Goal: Communication & Community: Answer question/provide support

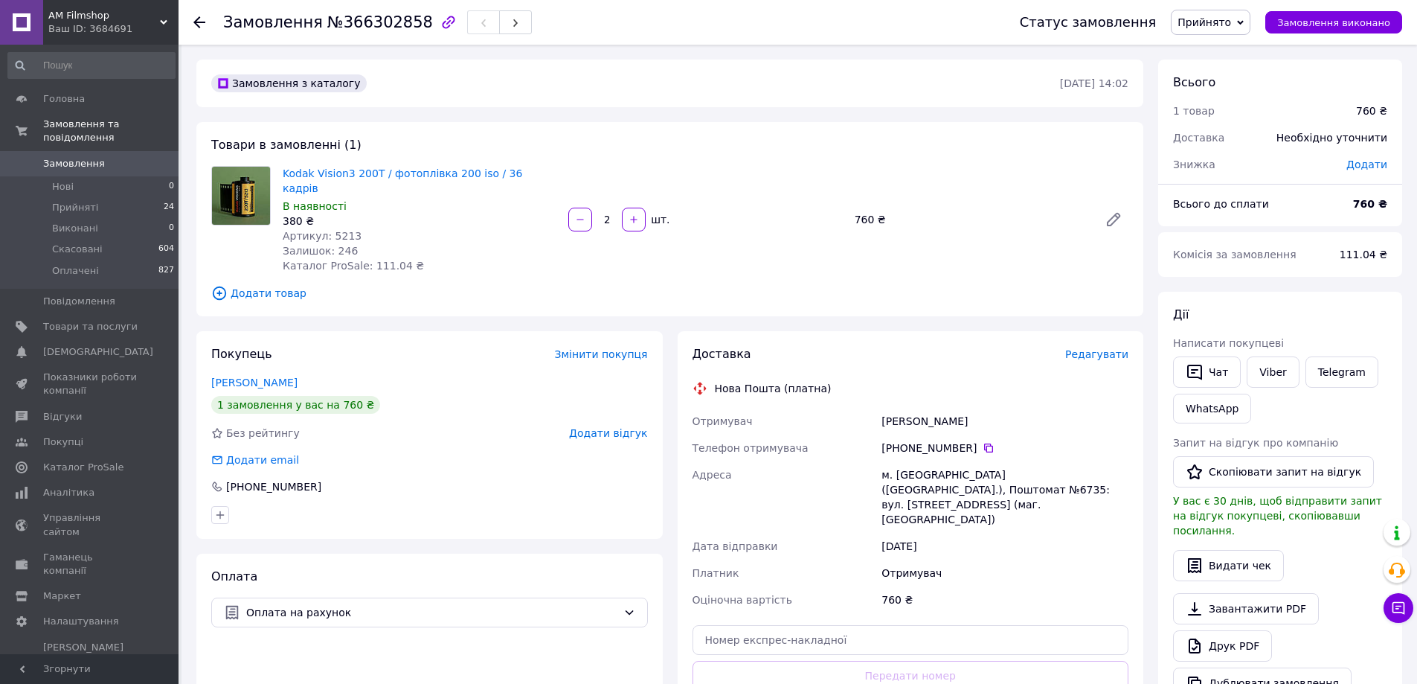
click at [115, 157] on span "Замовлення" at bounding box center [90, 163] width 94 height 13
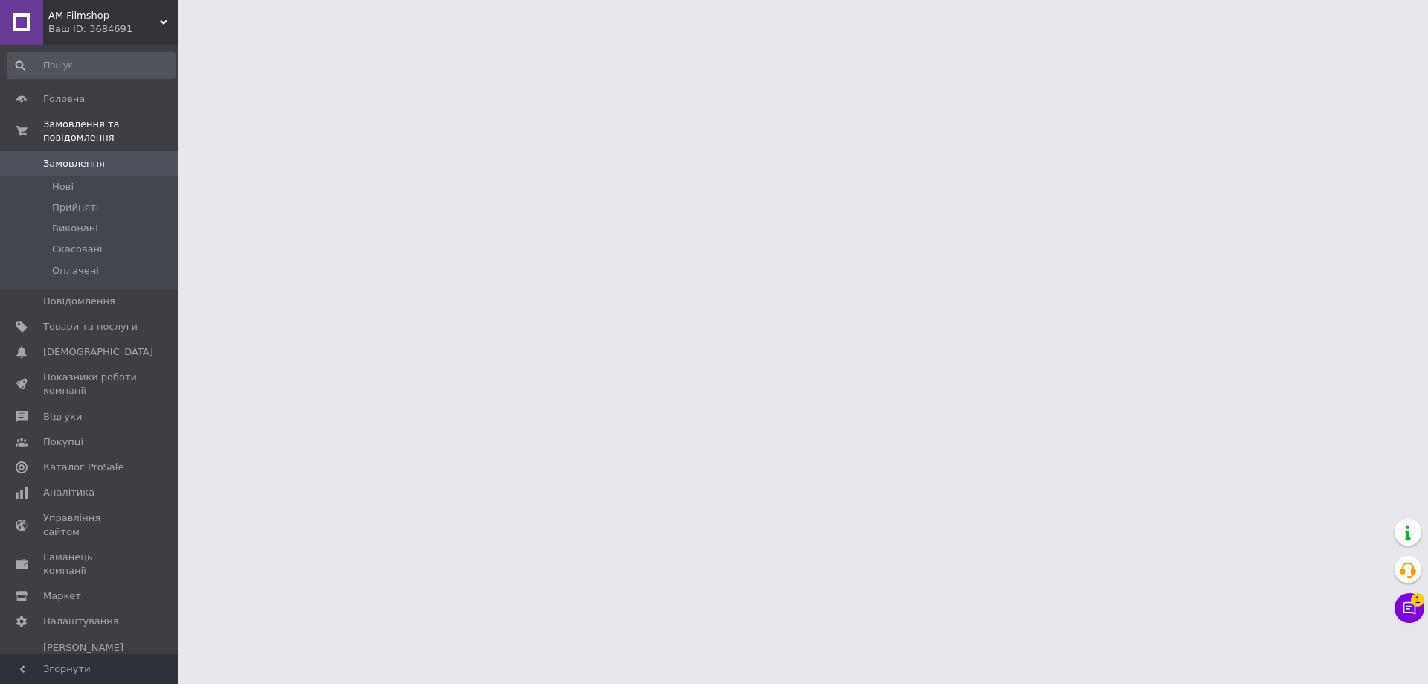
click at [1409, 601] on icon at bounding box center [1409, 607] width 15 height 15
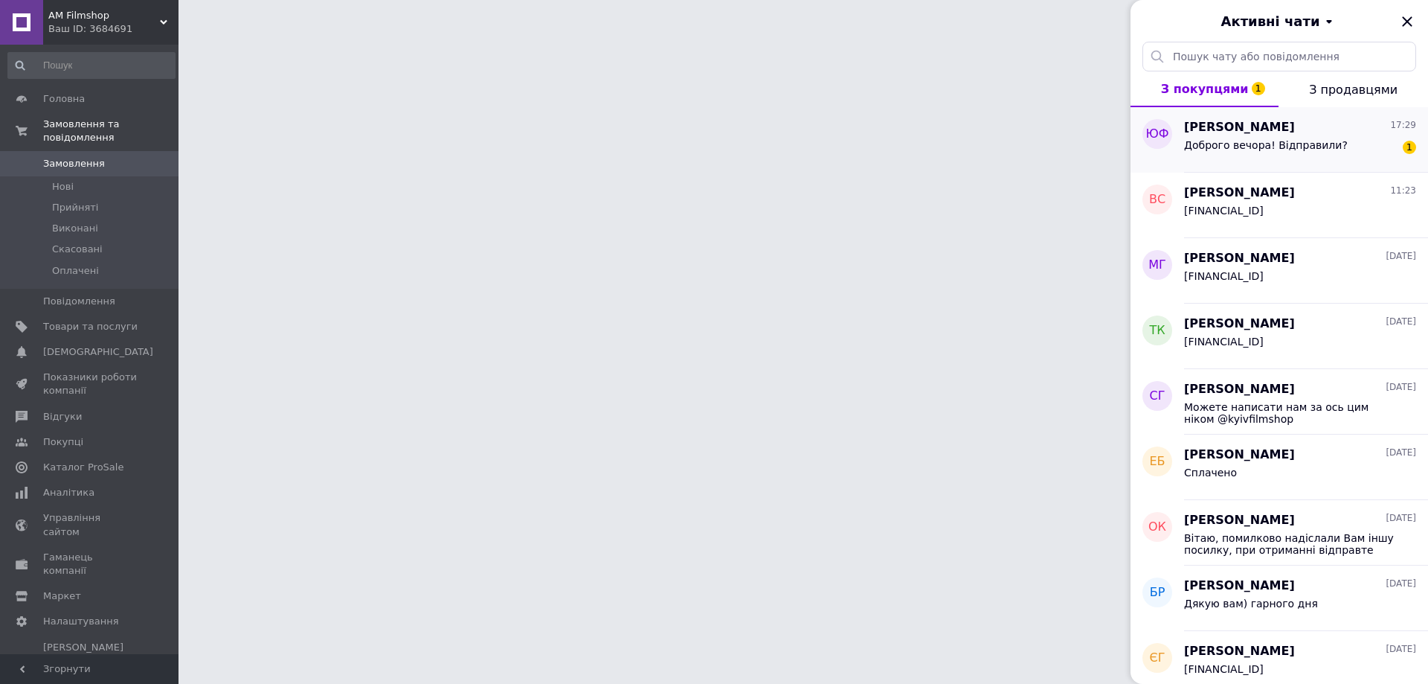
click at [1238, 156] on div "Доброго вечора! Відправили?" at bounding box center [1266, 149] width 164 height 21
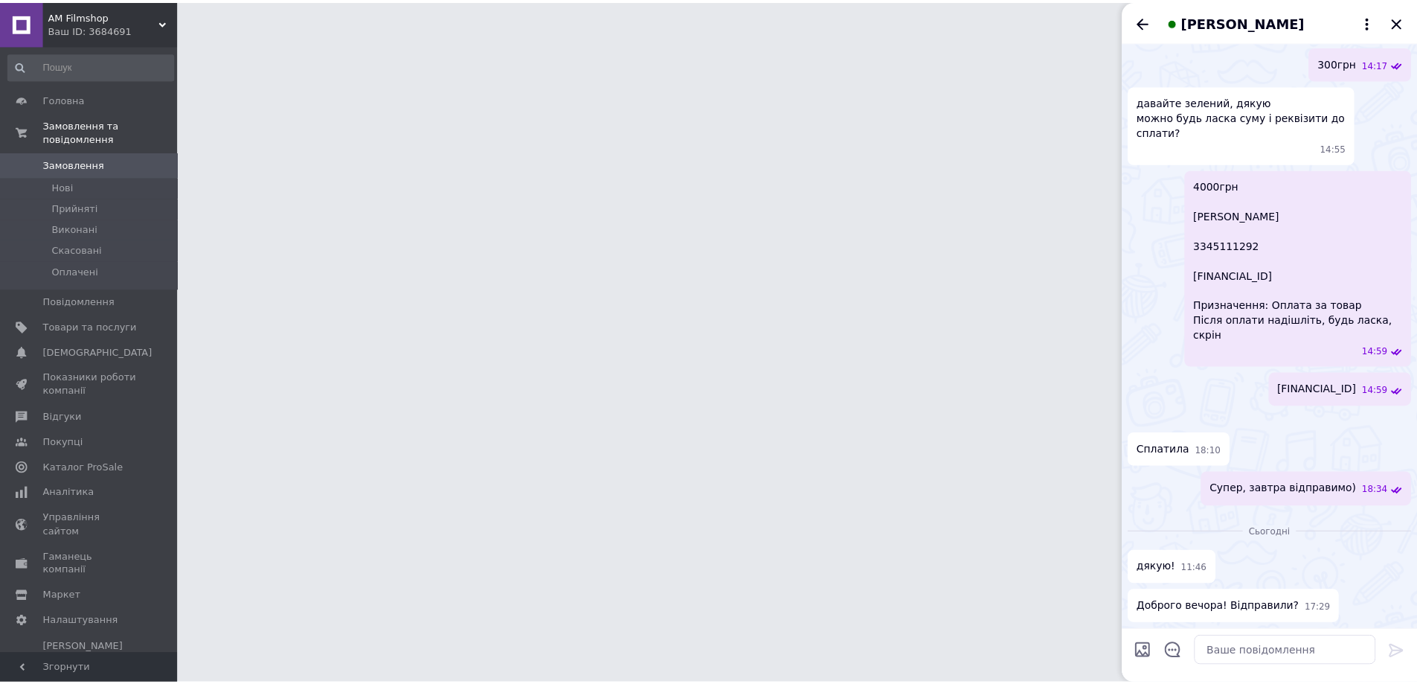
scroll to position [2933, 0]
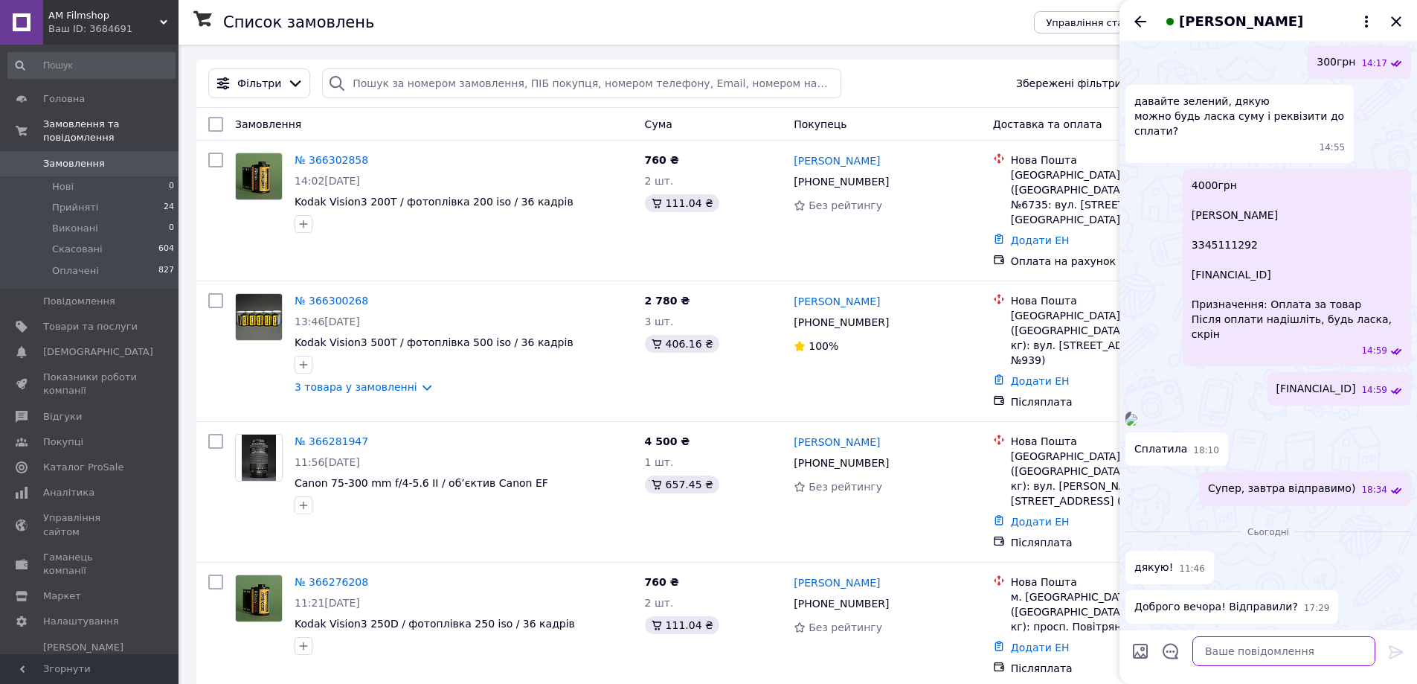
click at [1256, 657] on textarea at bounding box center [1283, 651] width 183 height 30
type textarea "т"
type textarea "Вітаю) Так"
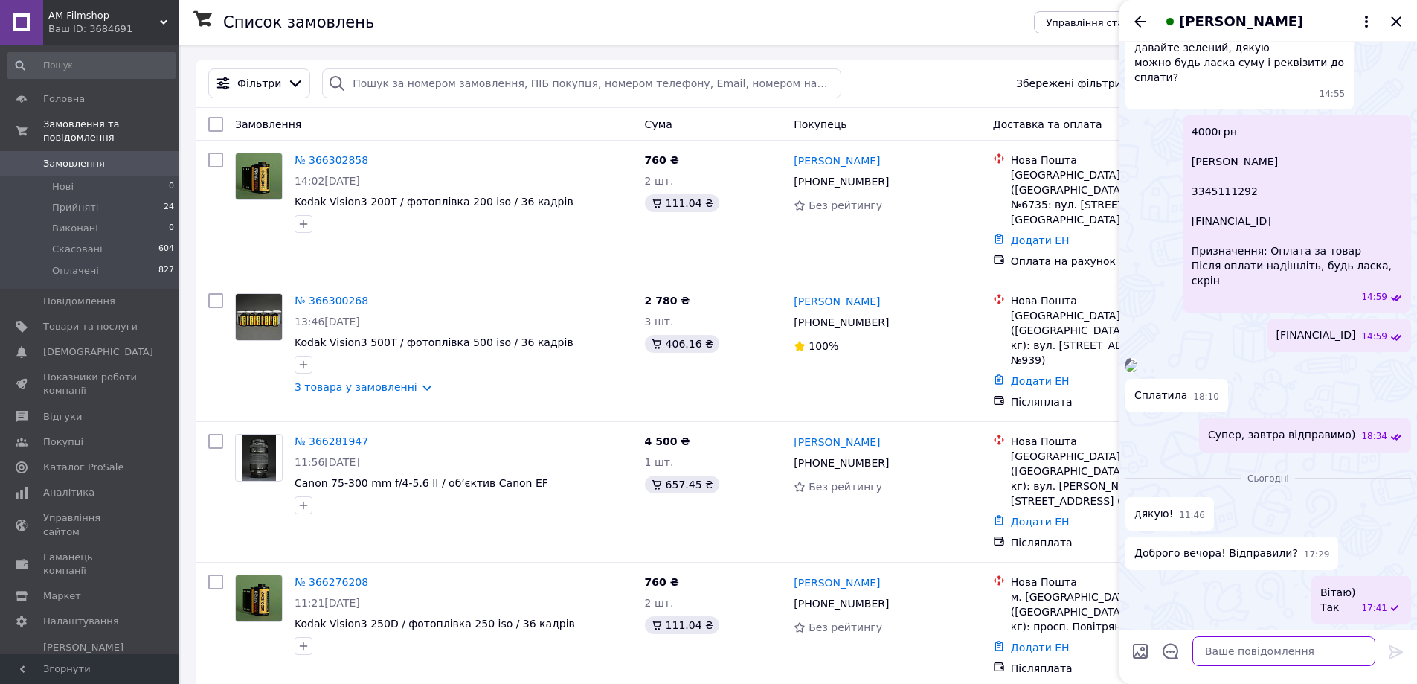
click at [1266, 654] on textarea at bounding box center [1283, 651] width 183 height 30
paste textarea "2045126899 7002"
type textarea "2045126899 7002"
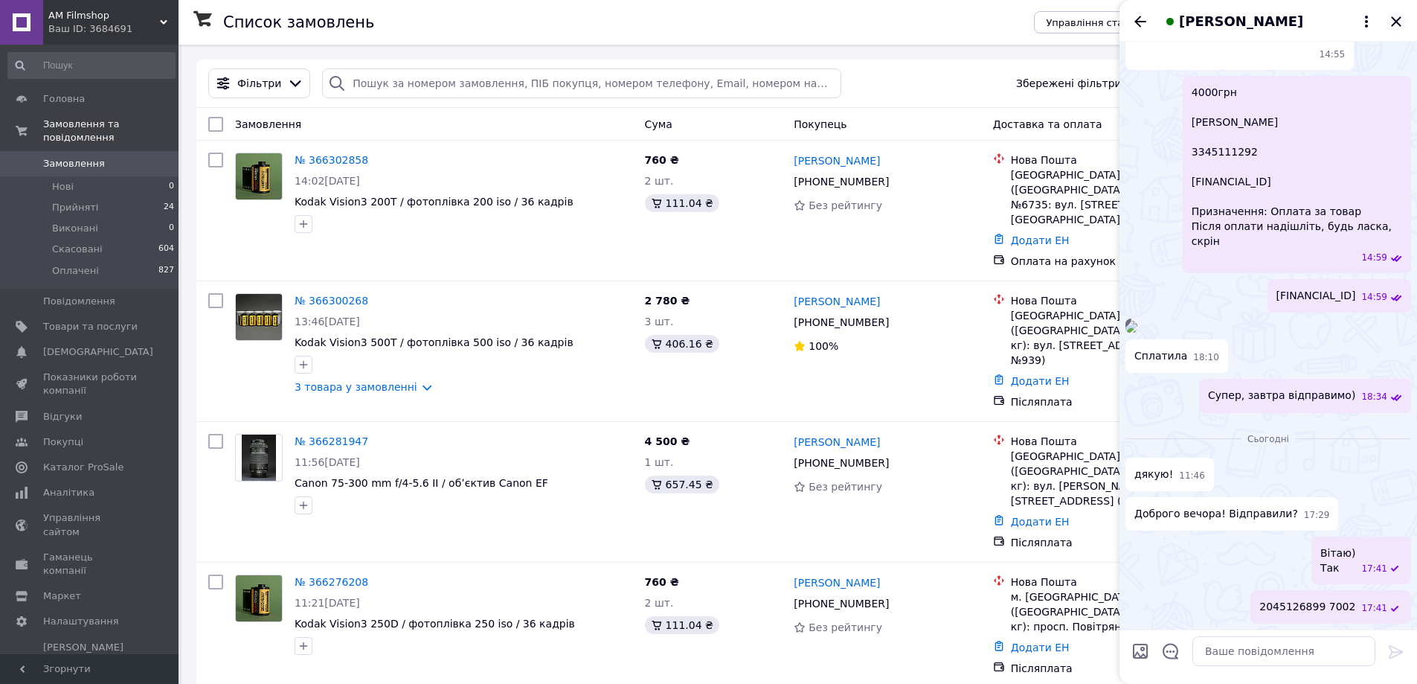
click at [1401, 16] on icon "Закрити" at bounding box center [1396, 22] width 18 height 18
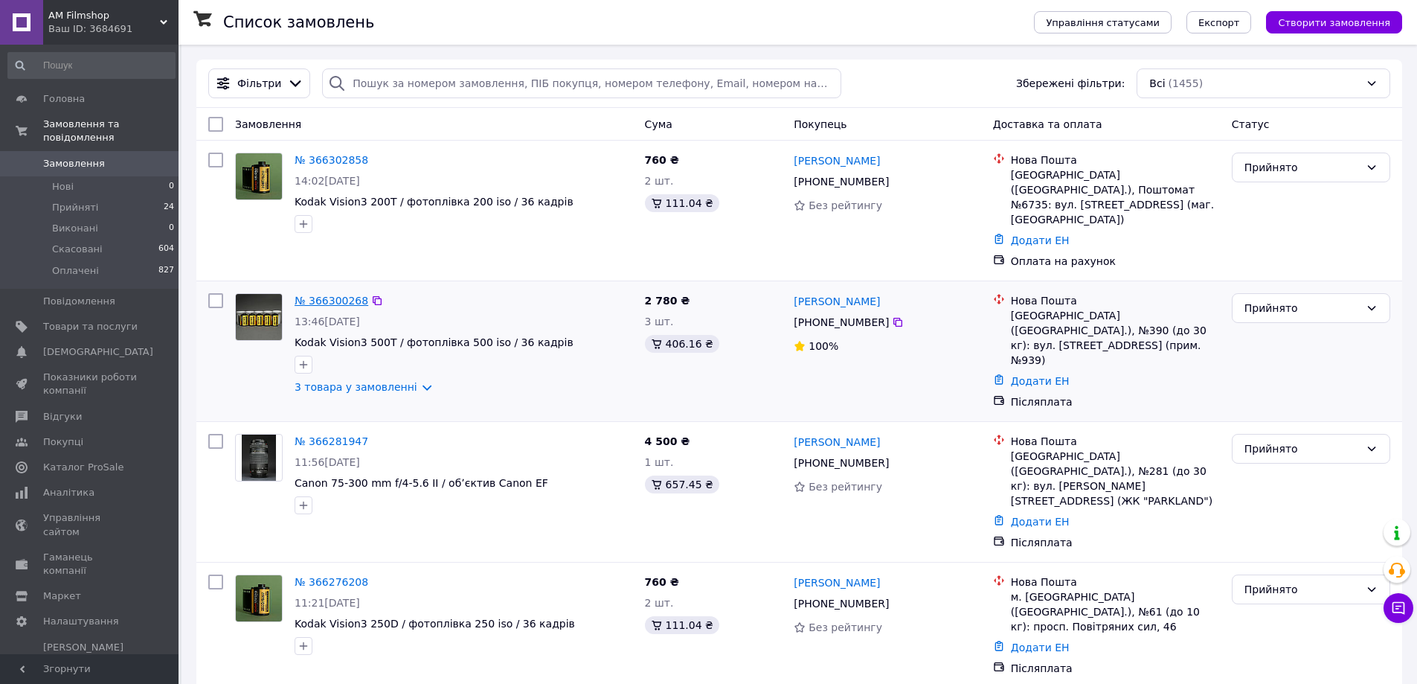
click at [328, 295] on link "№ 366300268" at bounding box center [332, 301] width 74 height 12
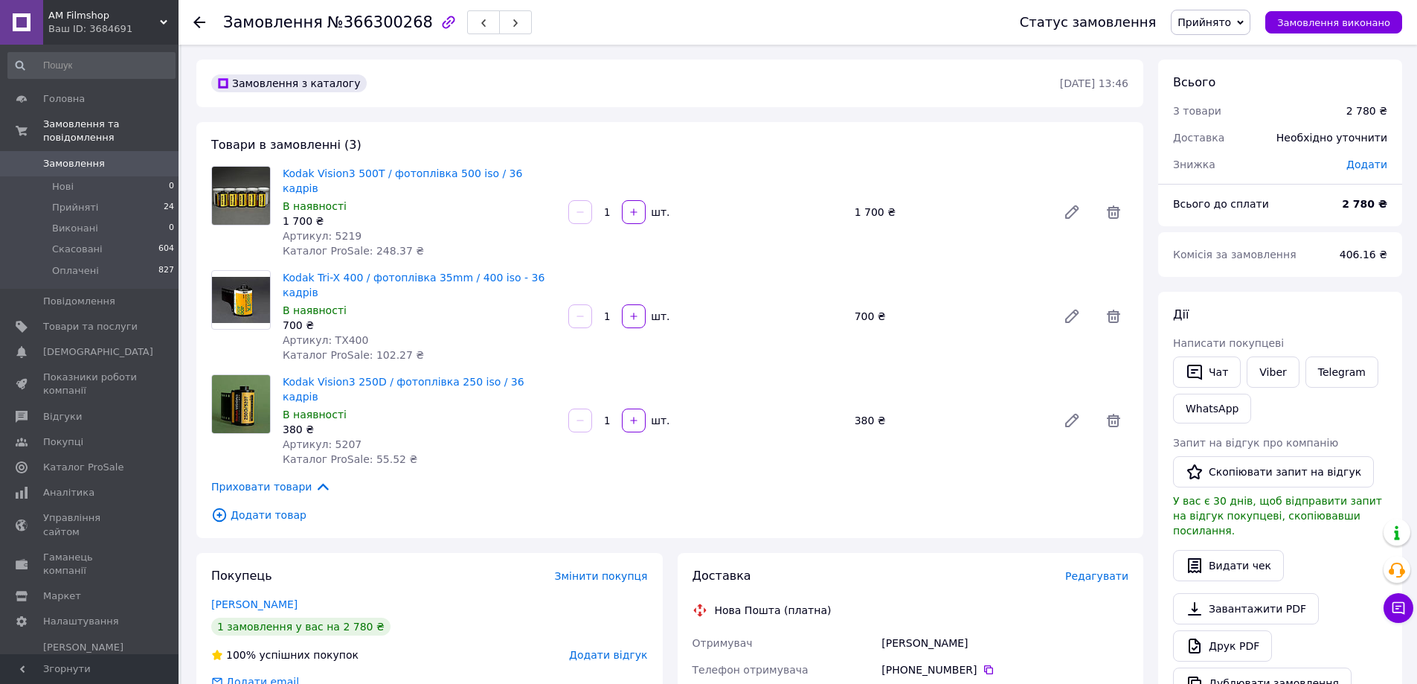
click at [295, 318] on div "700 ₴" at bounding box center [420, 325] width 274 height 15
click at [115, 151] on link "Замовлення 0" at bounding box center [91, 163] width 183 height 25
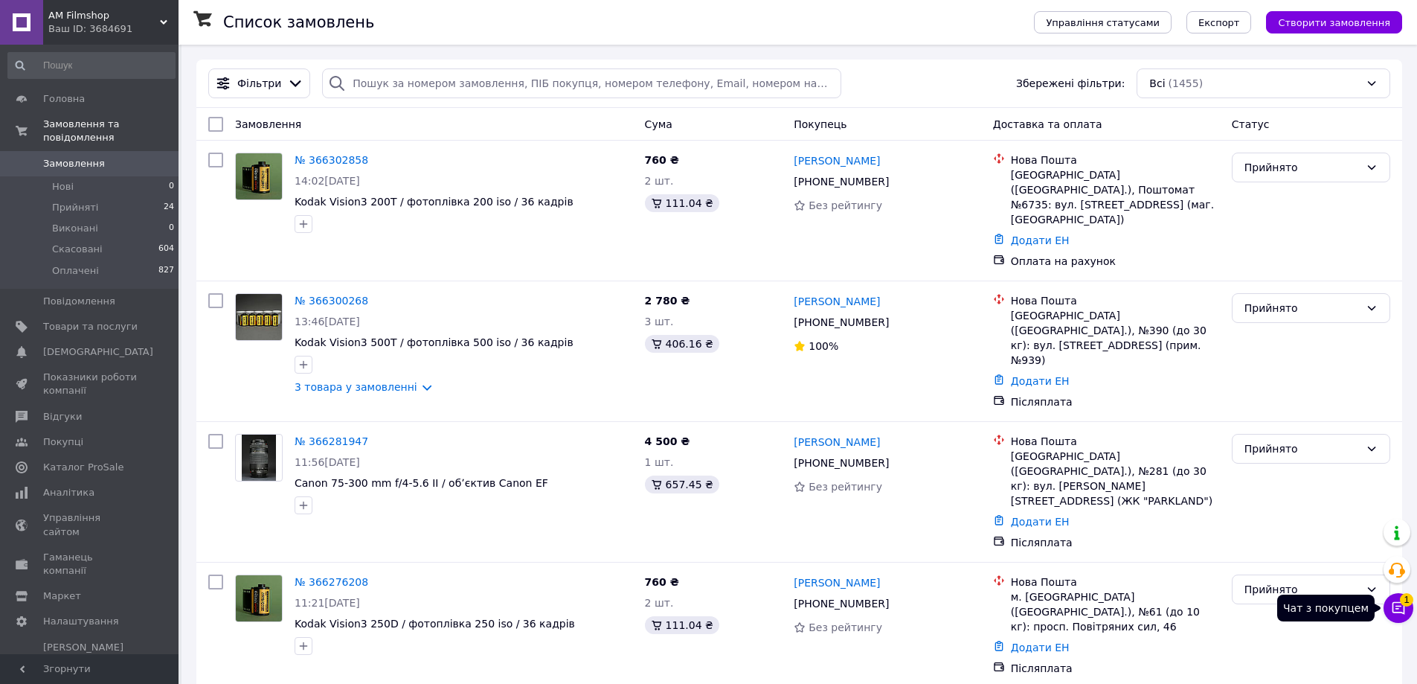
click at [1402, 605] on icon at bounding box center [1398, 607] width 15 height 15
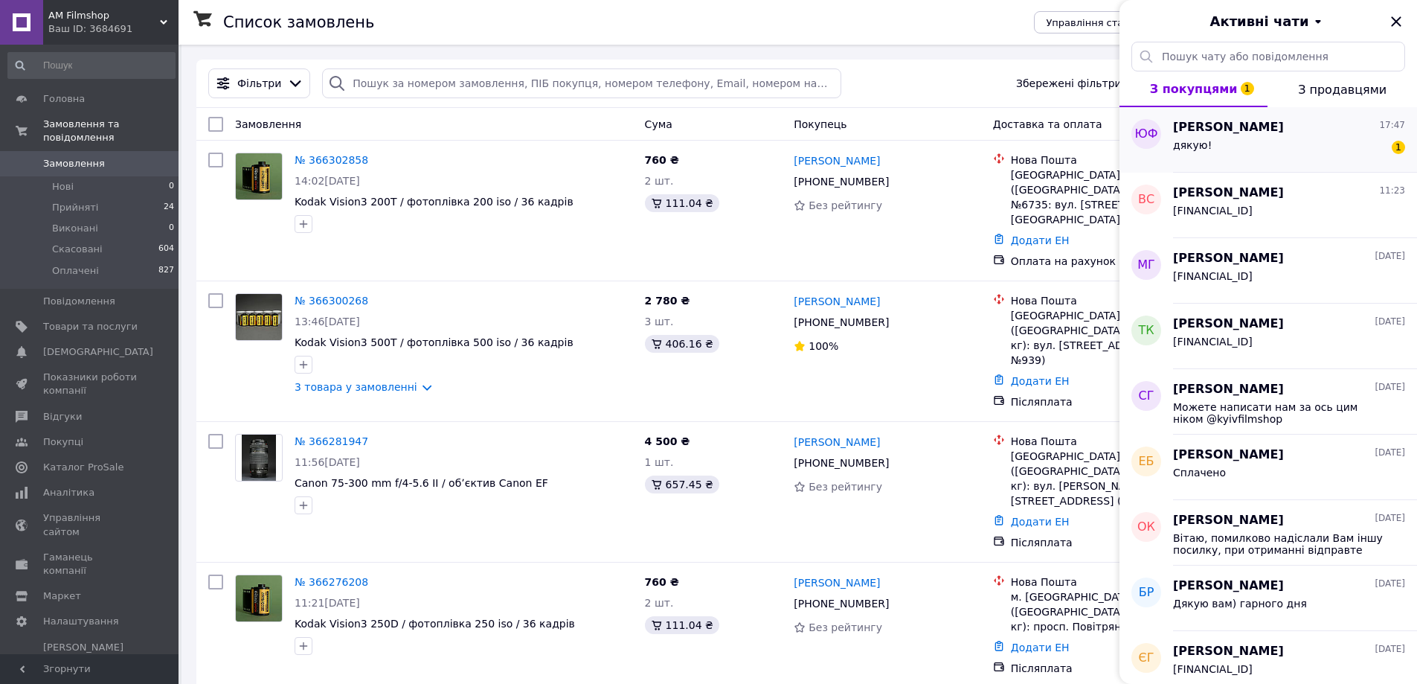
click at [1260, 152] on div "дякую! 1" at bounding box center [1289, 148] width 232 height 24
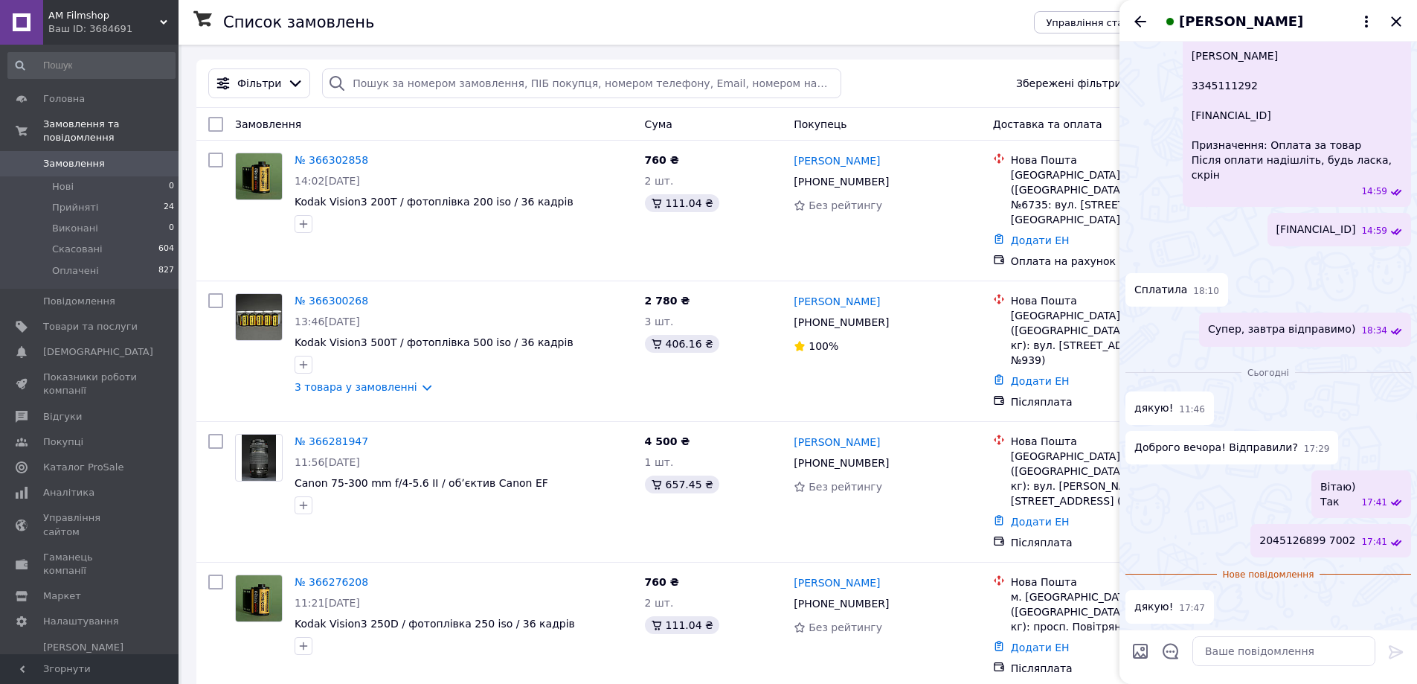
scroll to position [3092, 0]
click at [1133, 22] on icon "Назад" at bounding box center [1140, 22] width 18 height 18
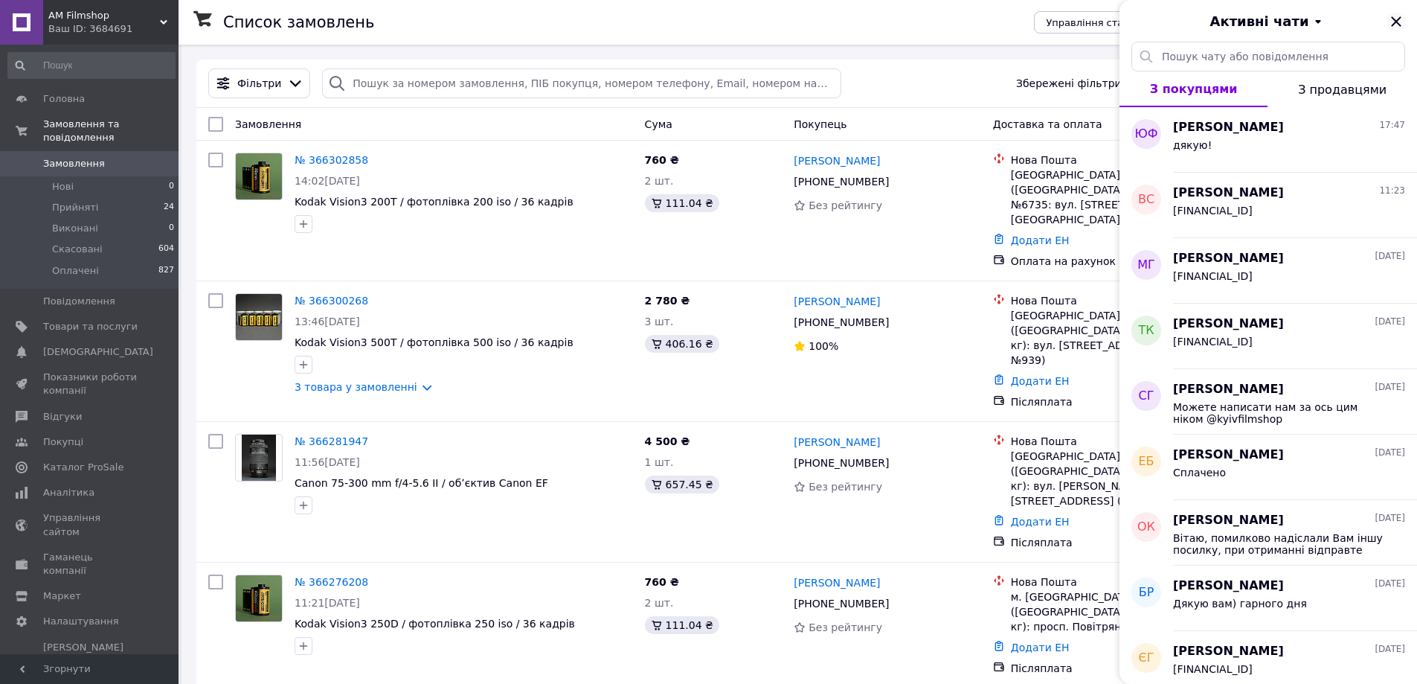
click at [1395, 21] on icon "Закрити" at bounding box center [1396, 21] width 10 height 10
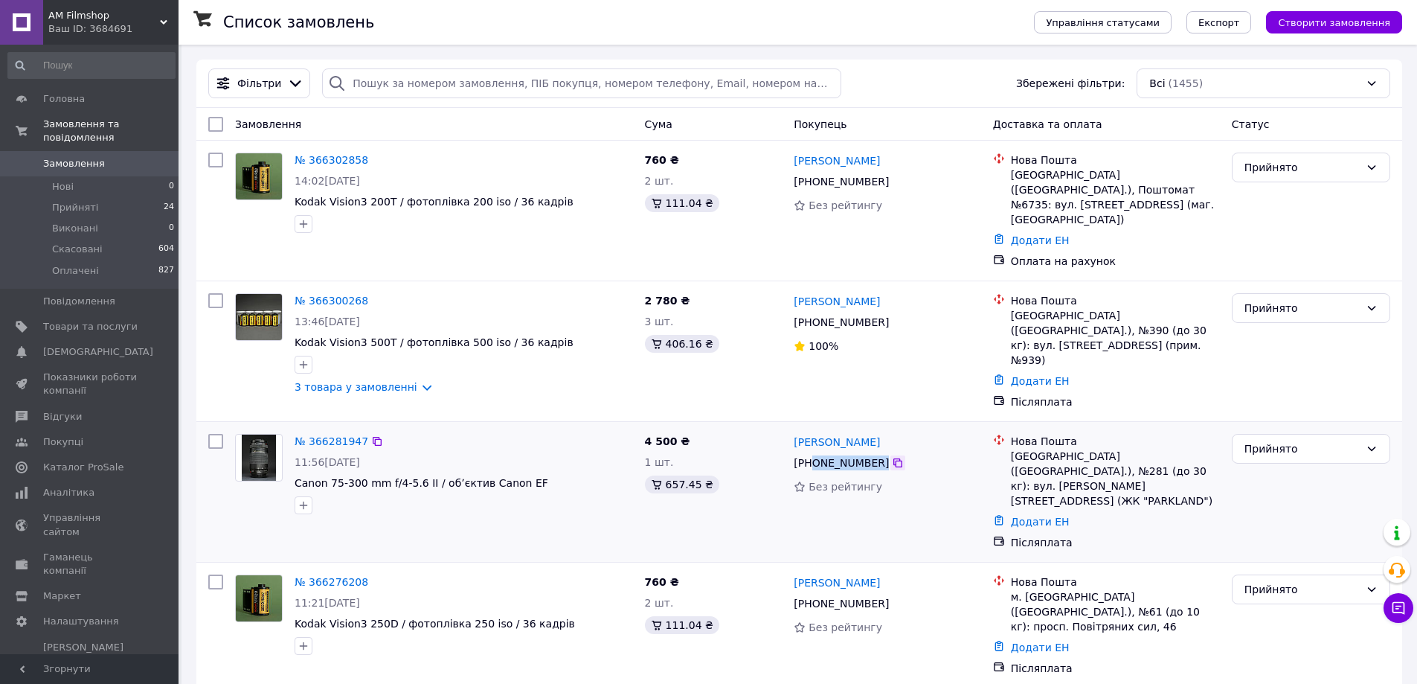
drag, startPoint x: 811, startPoint y: 419, endPoint x: 886, endPoint y: 425, distance: 75.4
click at [886, 454] on div "+380 97 799 30 57" at bounding box center [887, 463] width 190 height 18
click at [906, 454] on div "+380 97 799 30 57" at bounding box center [887, 463] width 190 height 18
click at [542, 432] on div "№ 366281947" at bounding box center [463, 441] width 341 height 18
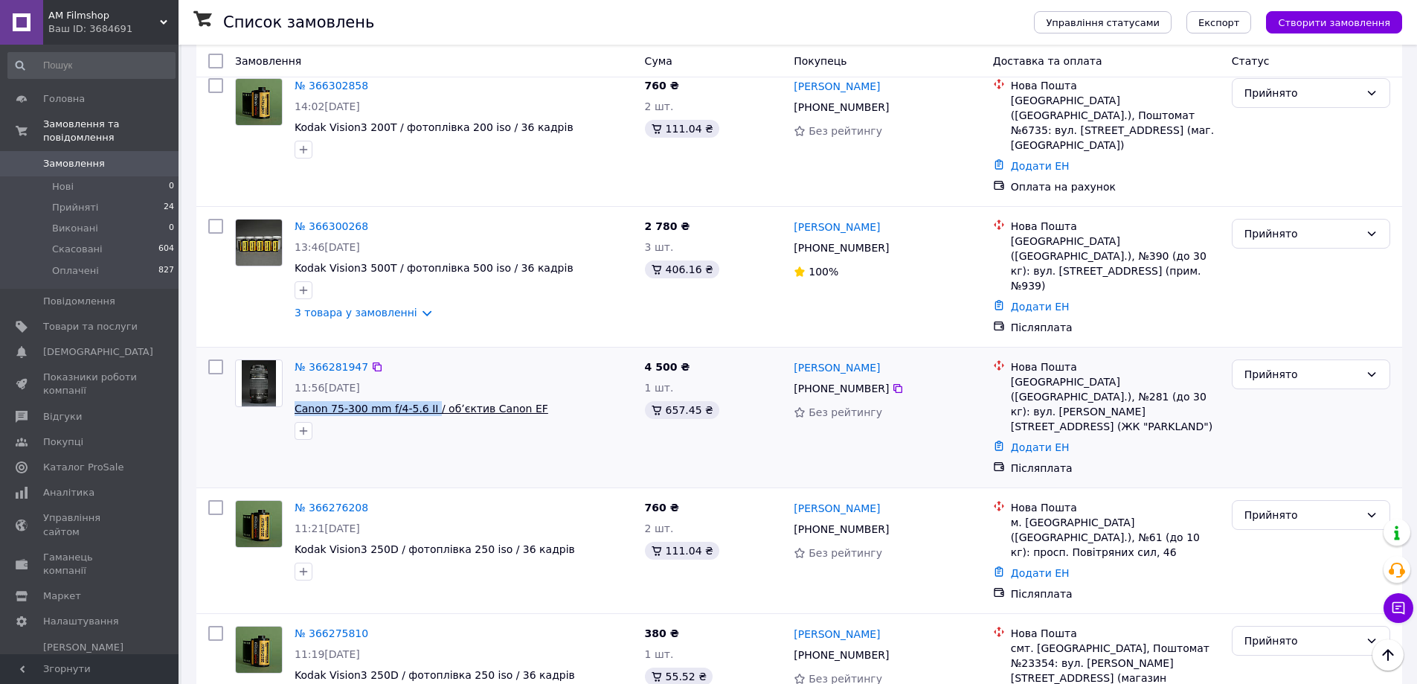
drag, startPoint x: 293, startPoint y: 361, endPoint x: 425, endPoint y: 366, distance: 131.7
click at [425, 366] on div "№ 366281947 11:56, 12.10.2025 Canon 75-300 mm f/4-5.6 II / обʼєктив Canon EF" at bounding box center [464, 399] width 350 height 92
click at [420, 419] on div at bounding box center [464, 431] width 344 height 24
drag, startPoint x: 288, startPoint y: 358, endPoint x: 367, endPoint y: 367, distance: 80.1
click at [367, 367] on div "№ 366281947 11:56, 12.10.2025 Canon 75-300 mm f/4-5.6 II / обʼєктив Canon EF" at bounding box center [434, 399] width 410 height 92
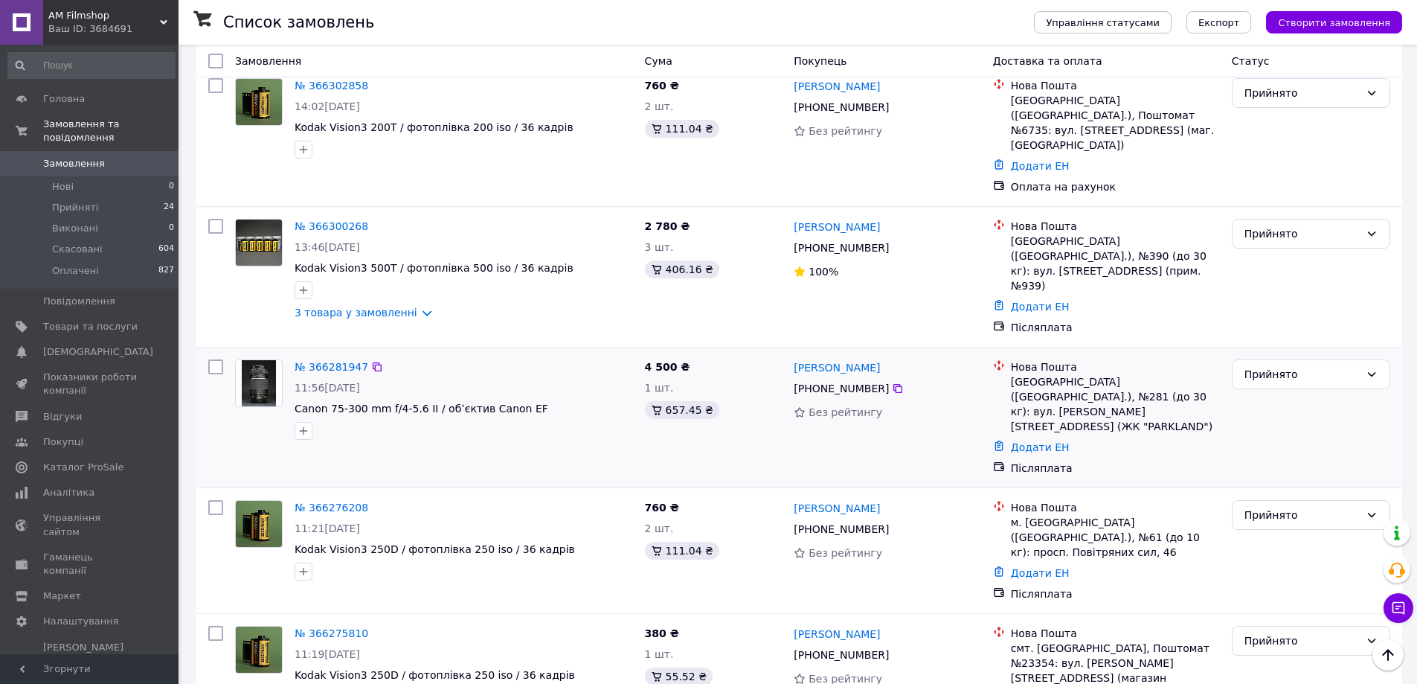
click at [430, 419] on div at bounding box center [464, 431] width 344 height 24
drag, startPoint x: 287, startPoint y: 363, endPoint x: 347, endPoint y: 369, distance: 60.5
click at [347, 369] on div "№ 366281947 11:56, 12.10.2025 Canon 75-300 mm f/4-5.6 II / обʼєктив Canon EF" at bounding box center [434, 399] width 410 height 92
click at [396, 419] on div at bounding box center [464, 431] width 344 height 24
drag, startPoint x: 292, startPoint y: 359, endPoint x: 419, endPoint y: 364, distance: 127.3
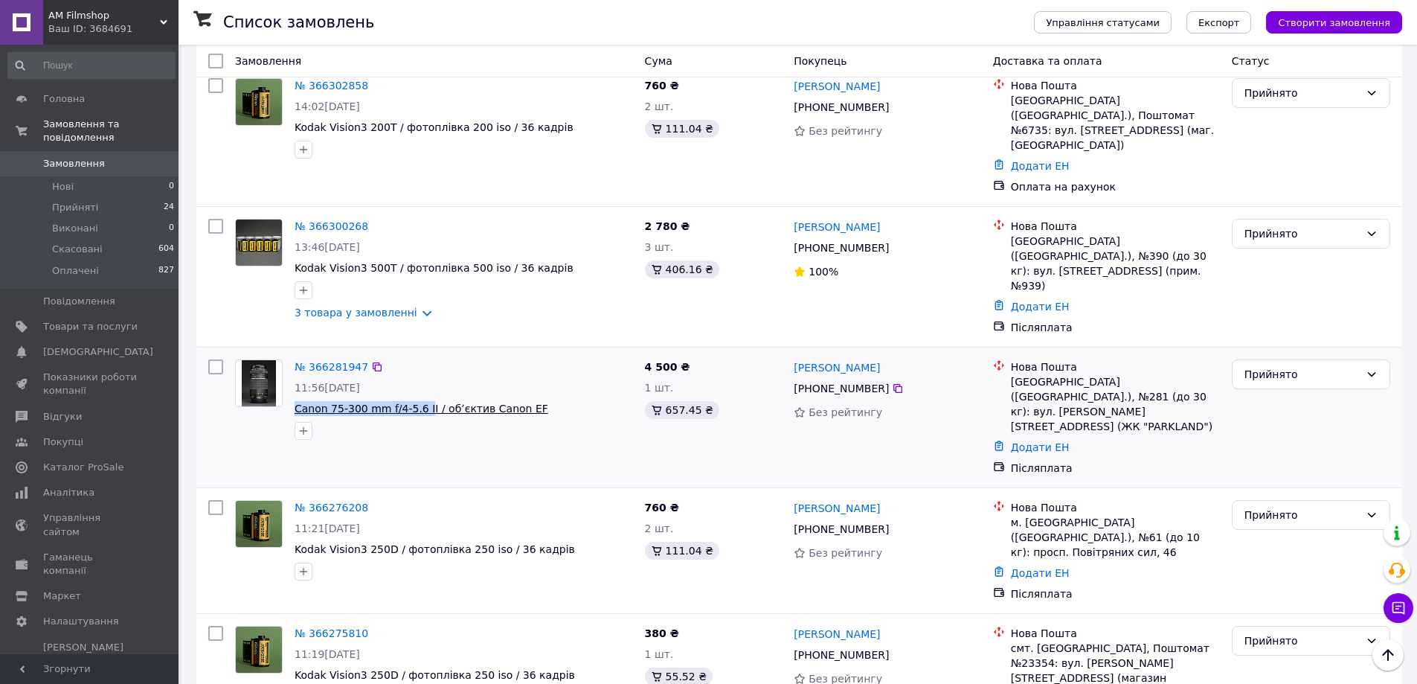
click at [419, 364] on div "№ 366281947 11:56, 12.10.2025 Canon 75-300 mm f/4-5.6 II / обʼєктив Canon EF" at bounding box center [464, 399] width 350 height 92
click at [419, 419] on div at bounding box center [464, 431] width 344 height 24
drag, startPoint x: 292, startPoint y: 361, endPoint x: 422, endPoint y: 358, distance: 129.4
click at [422, 358] on div "№ 366281947 11:56, 12.10.2025 Canon 75-300 mm f/4-5.6 II / обʼєктив Canon EF" at bounding box center [464, 399] width 350 height 92
click at [399, 419] on div at bounding box center [464, 431] width 344 height 24
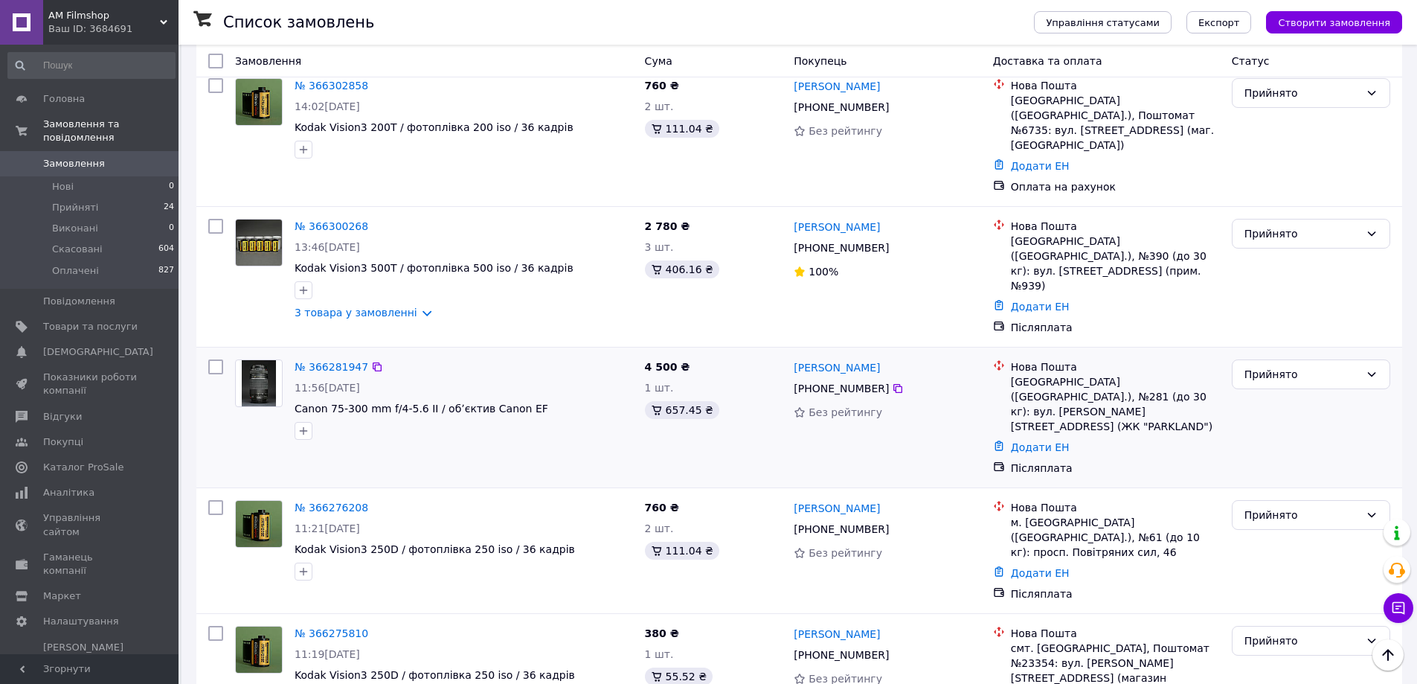
click at [388, 400] on div "№ 366281947 11:56, 12.10.2025 Canon 75-300 mm f/4-5.6 II / обʼєктив Canon EF" at bounding box center [464, 399] width 350 height 92
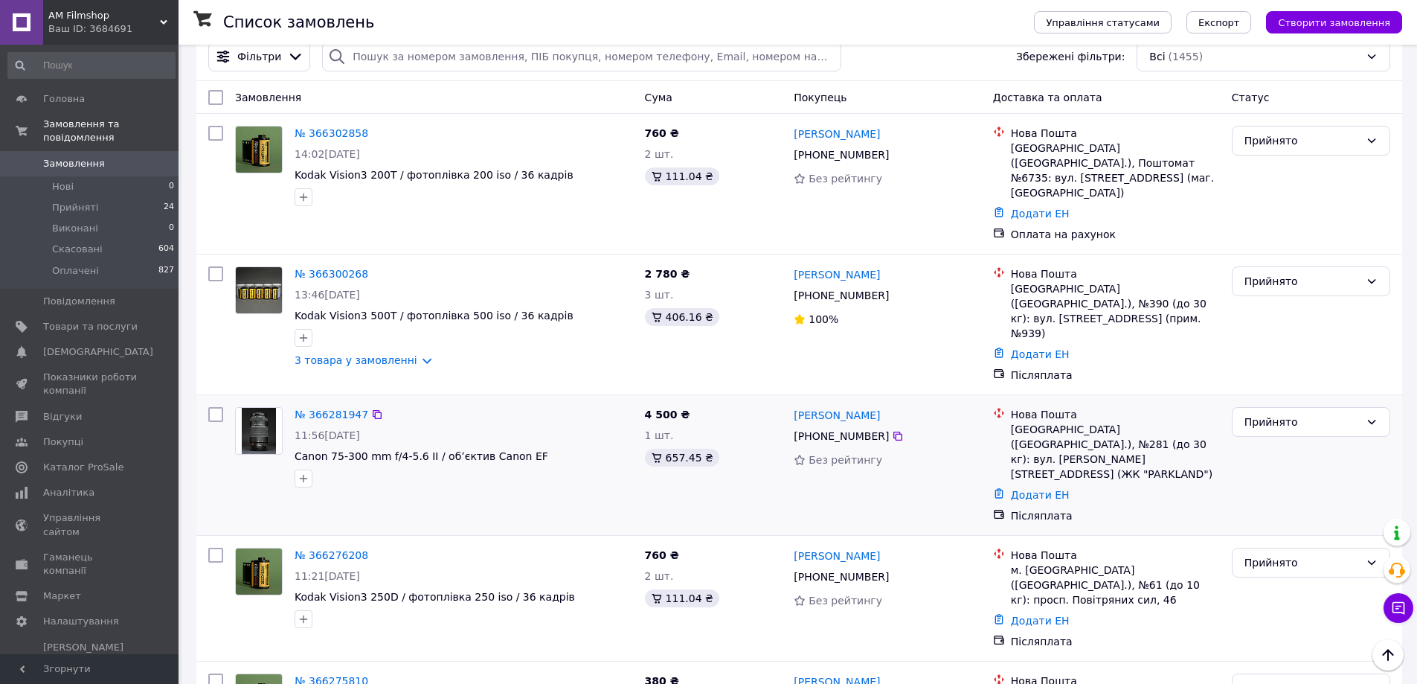
scroll to position [0, 0]
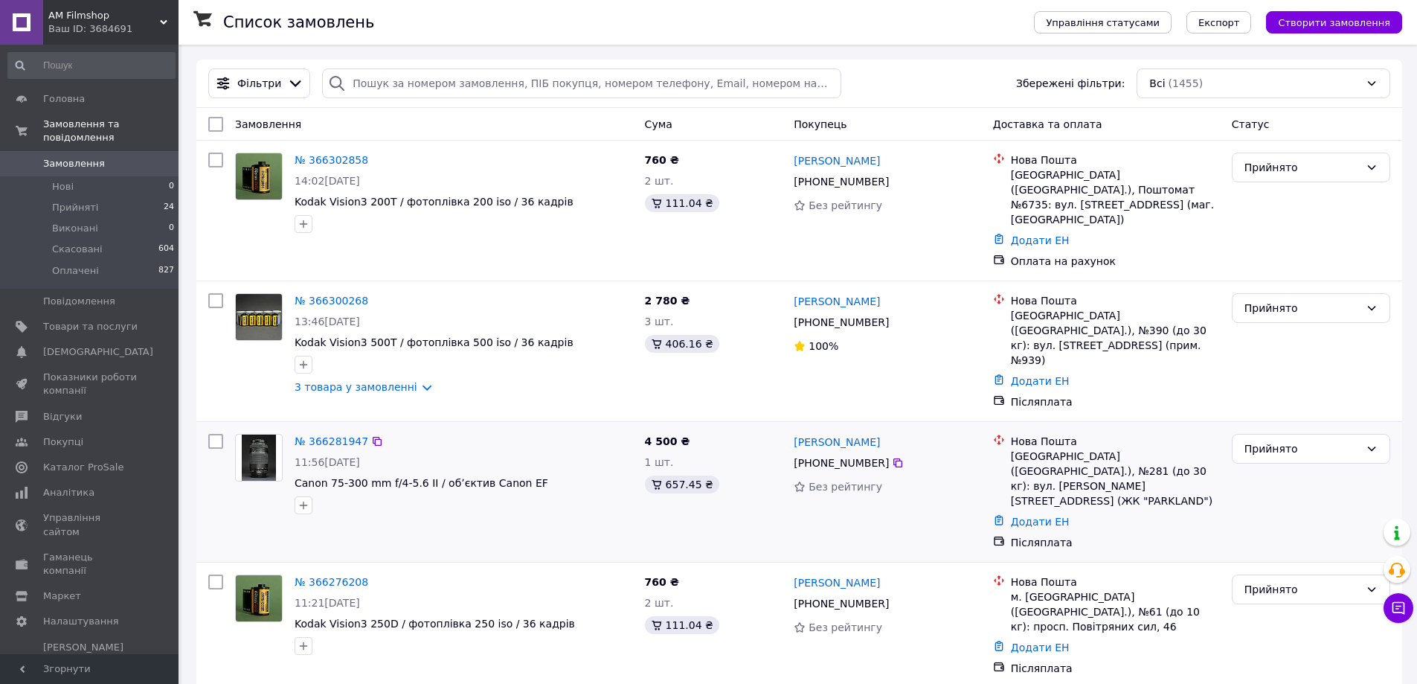
click at [339, 493] on div at bounding box center [464, 505] width 344 height 24
